Goal: Task Accomplishment & Management: Use online tool/utility

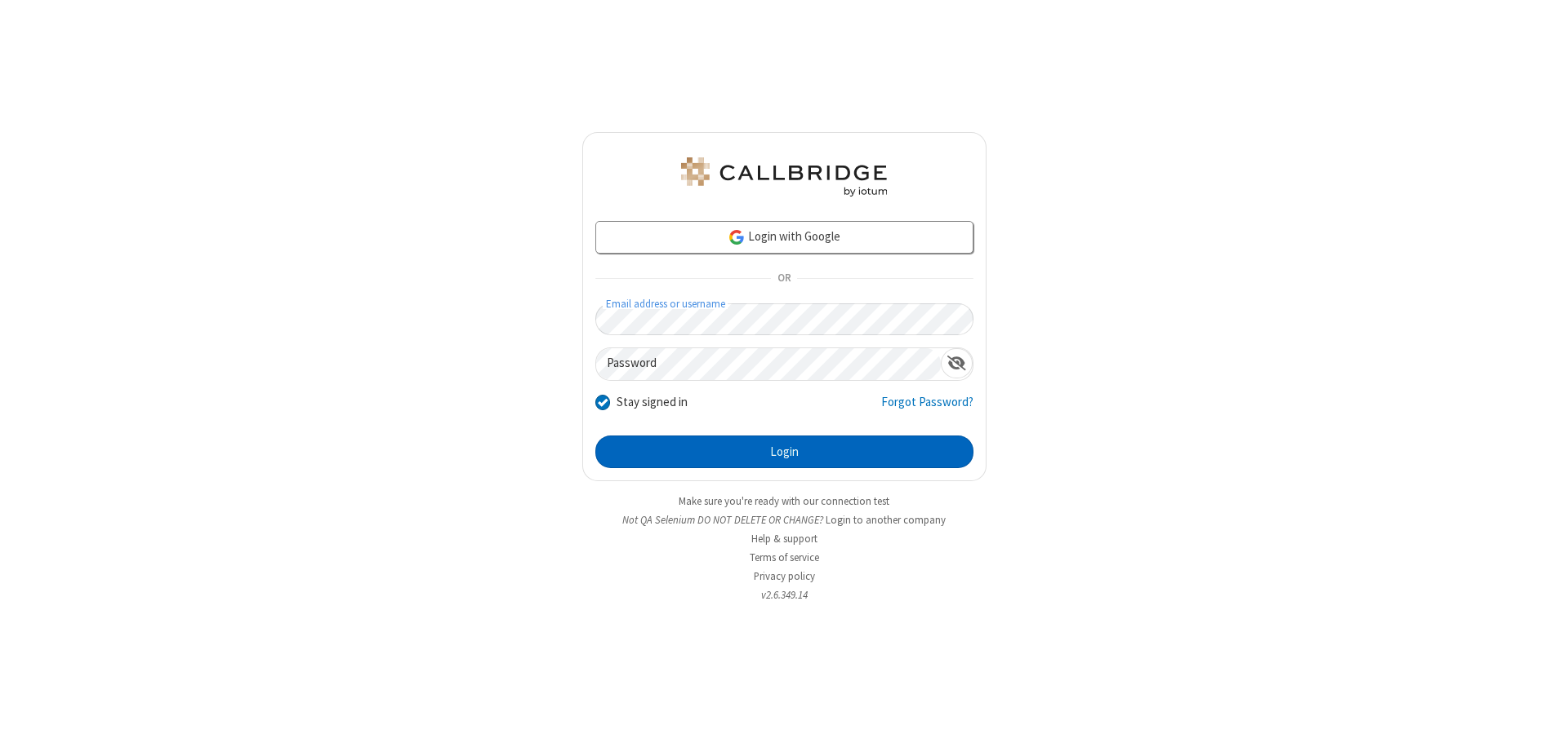
click at [784, 452] on button "Login" at bounding box center [784, 452] width 378 height 33
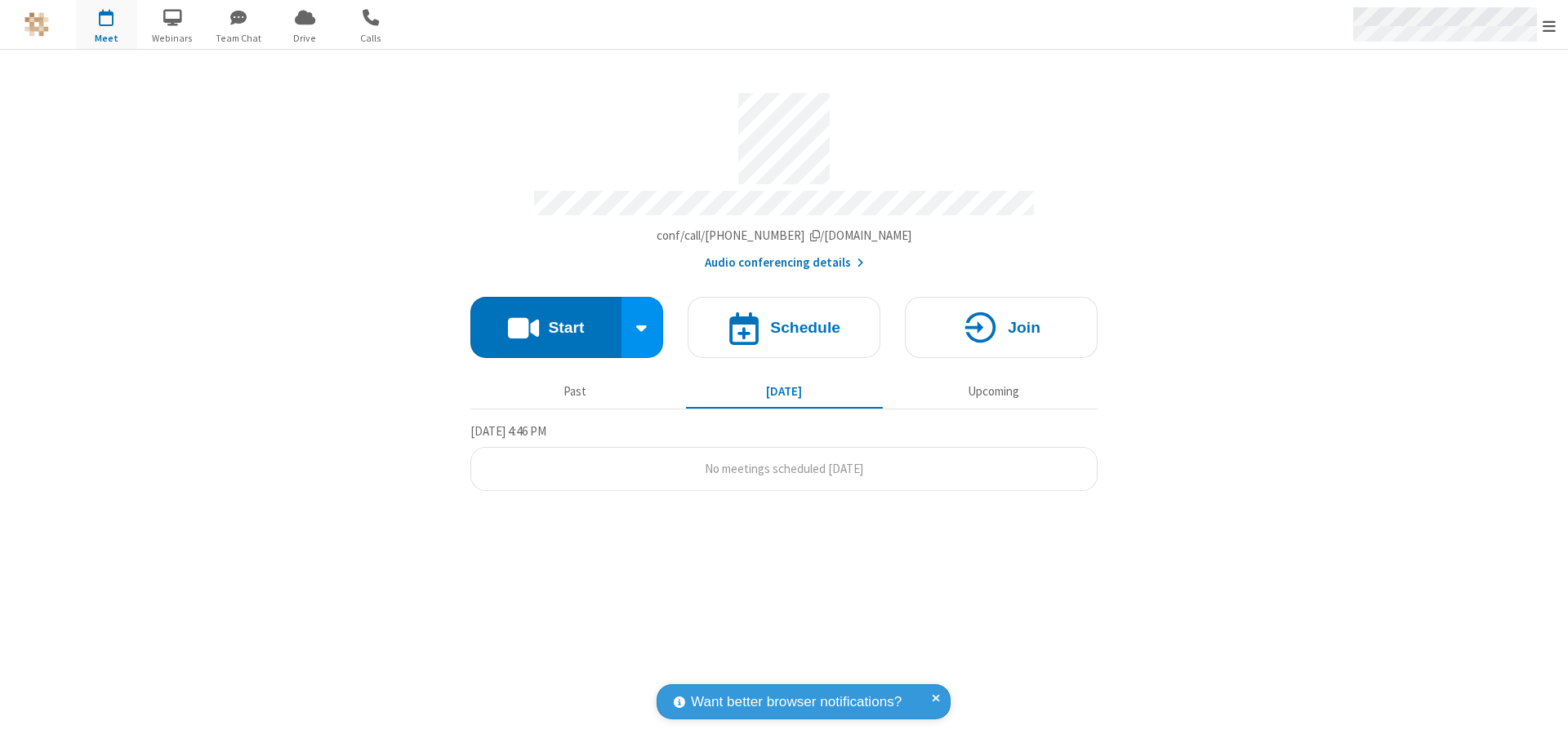
click at [1549, 25] on span "Open menu" at bounding box center [1549, 26] width 13 height 16
click at [304, 38] on span "Drive" at bounding box center [305, 38] width 62 height 14
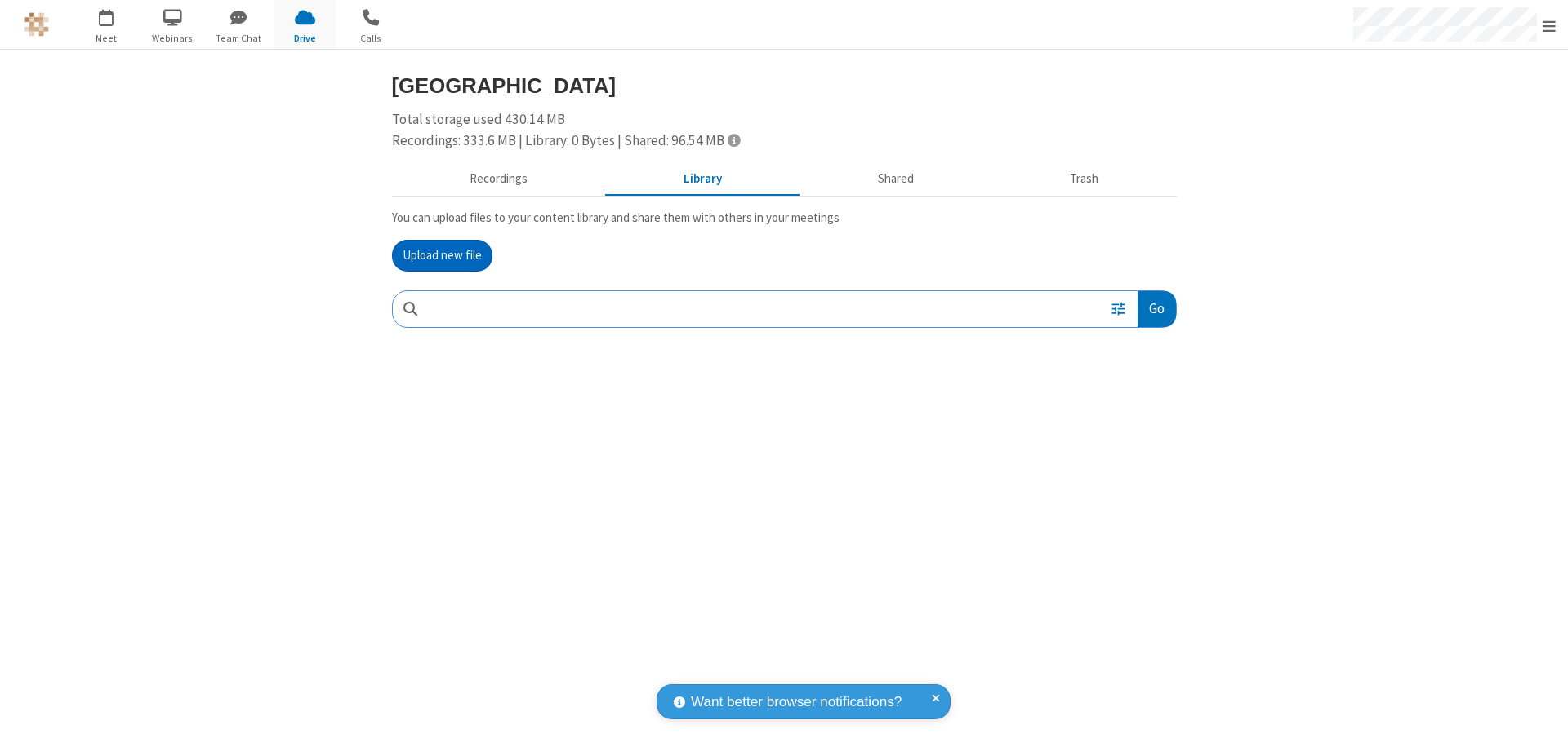
click at [442, 255] on button "Upload new file" at bounding box center [442, 256] width 100 height 33
